Goal: Use online tool/utility: Utilize a website feature to perform a specific function

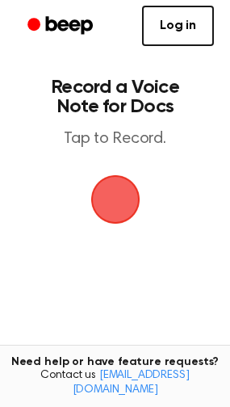
click at [136, 199] on span "button" at bounding box center [114, 199] width 49 height 49
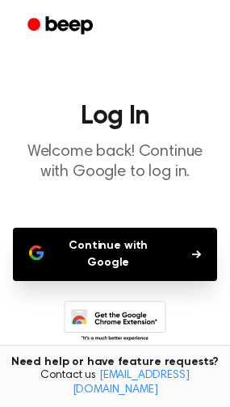
click at [142, 258] on button "Continue with Google" at bounding box center [115, 254] width 204 height 53
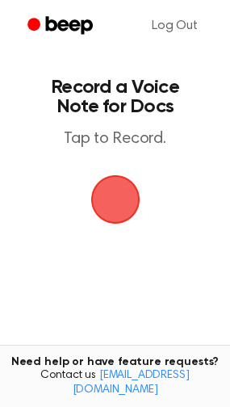
click at [106, 219] on span "button" at bounding box center [114, 199] width 49 height 49
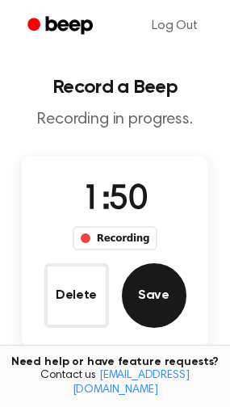
click at [162, 303] on button "Save" at bounding box center [154, 295] width 65 height 65
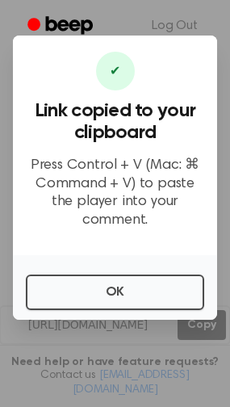
click at [162, 303] on div "OK" at bounding box center [115, 287] width 204 height 65
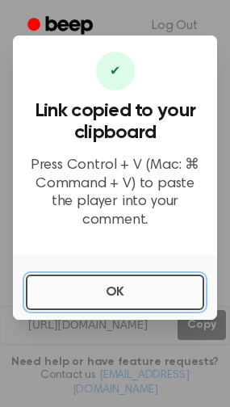
click at [140, 292] on button "OK" at bounding box center [115, 293] width 178 height 36
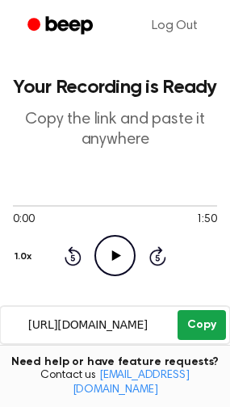
click at [188, 328] on button "Copy" at bounding box center [202, 325] width 48 height 30
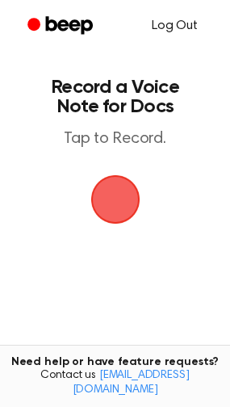
click at [187, 22] on link "Log Out" at bounding box center [175, 25] width 78 height 39
